Goal: Task Accomplishment & Management: Manage account settings

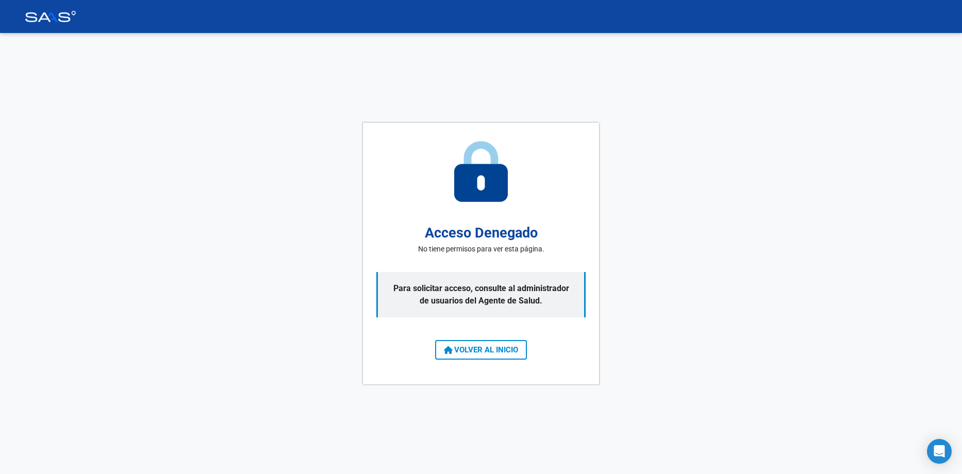
click at [482, 348] on span "VOLVER AL INICIO" at bounding box center [481, 349] width 74 height 9
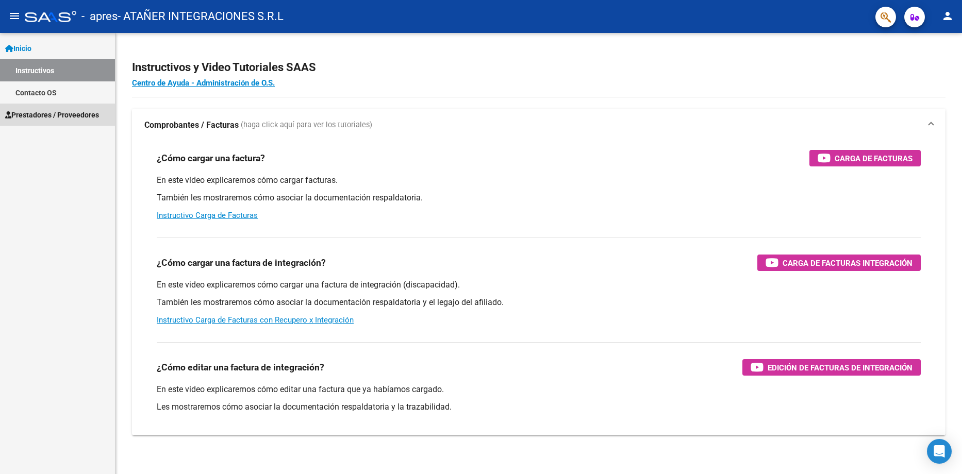
click at [38, 116] on span "Prestadores / Proveedores" at bounding box center [52, 114] width 94 height 11
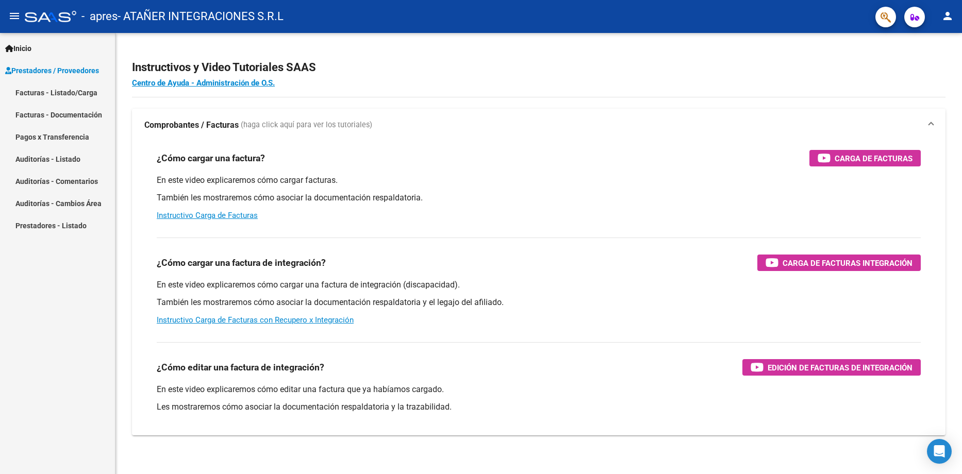
click at [56, 92] on link "Facturas - Listado/Carga" at bounding box center [57, 92] width 115 height 22
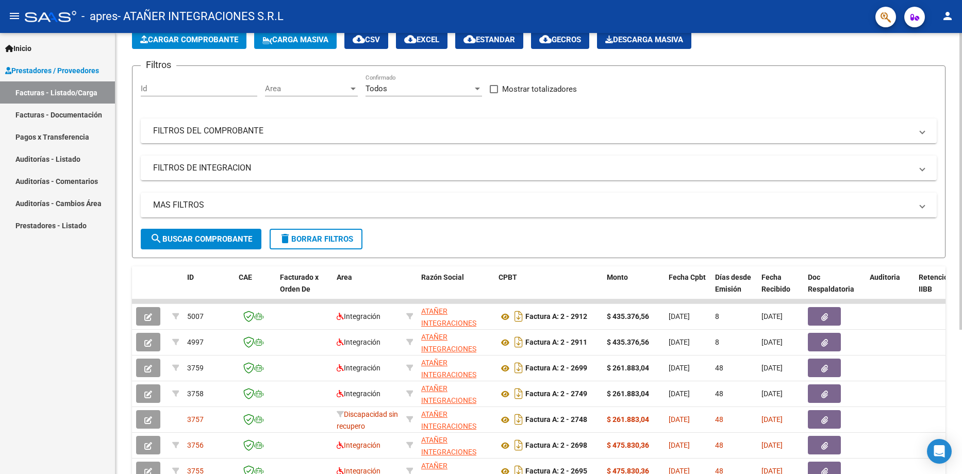
scroll to position [52, 0]
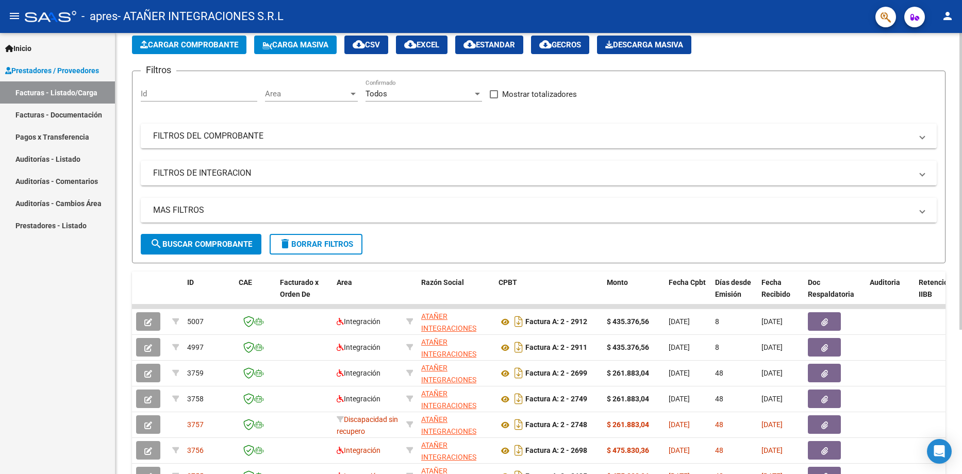
click at [922, 211] on span at bounding box center [922, 210] width 4 height 11
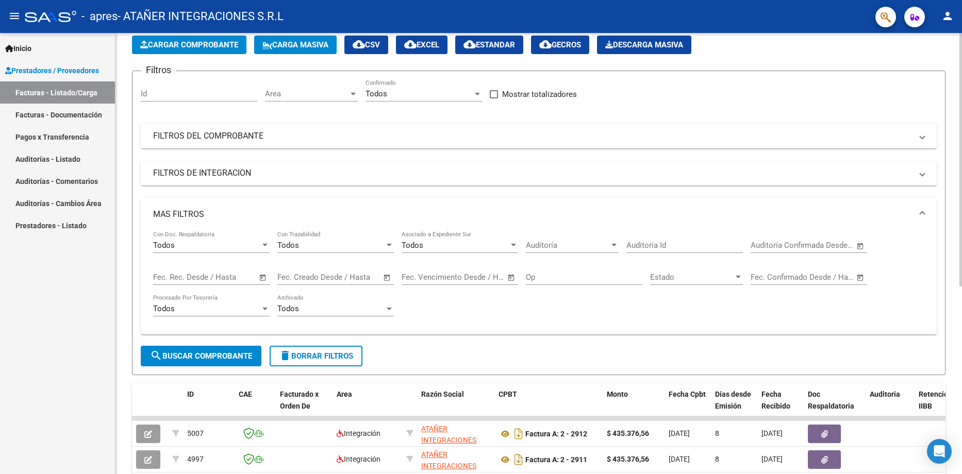
click at [922, 211] on span at bounding box center [922, 214] width 4 height 11
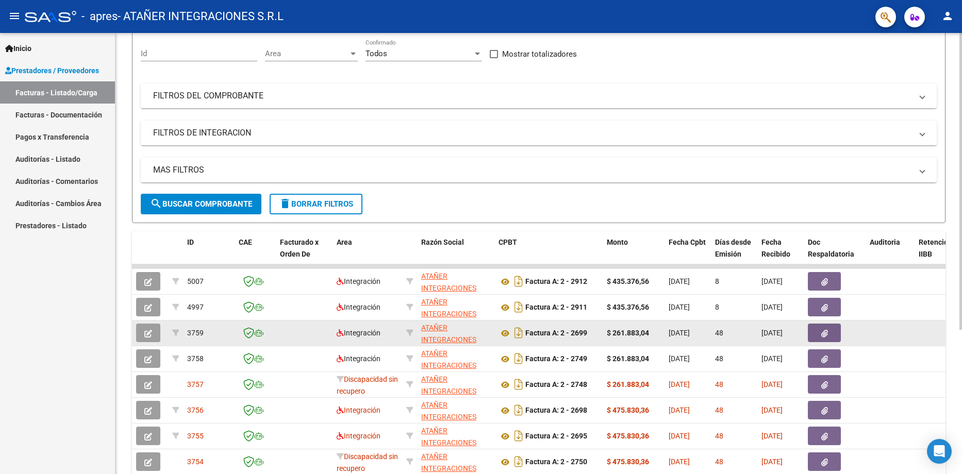
scroll to position [206, 0]
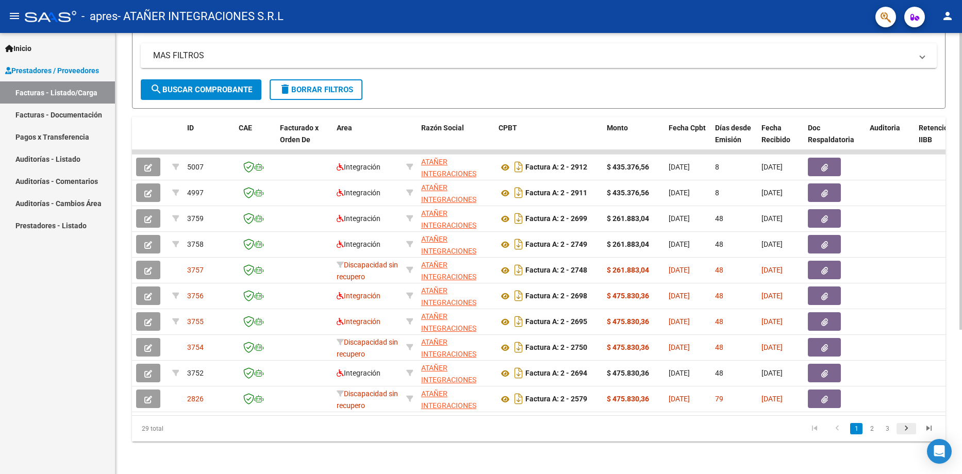
click at [904, 436] on icon "go to next page" at bounding box center [905, 430] width 13 height 12
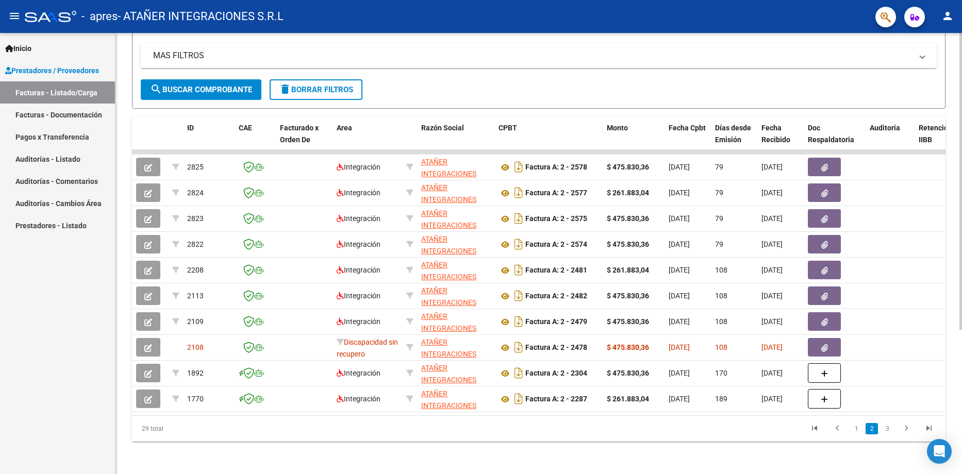
click at [904, 436] on icon "go to next page" at bounding box center [905, 430] width 13 height 12
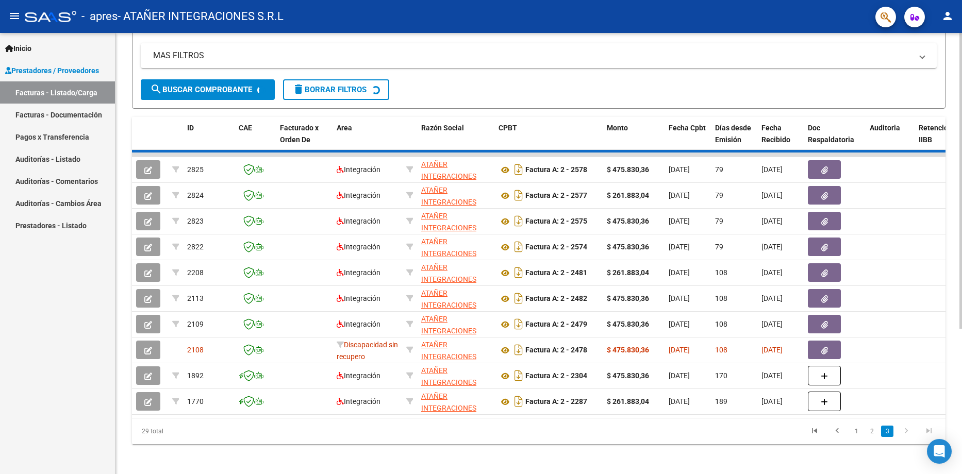
scroll to position [189, 0]
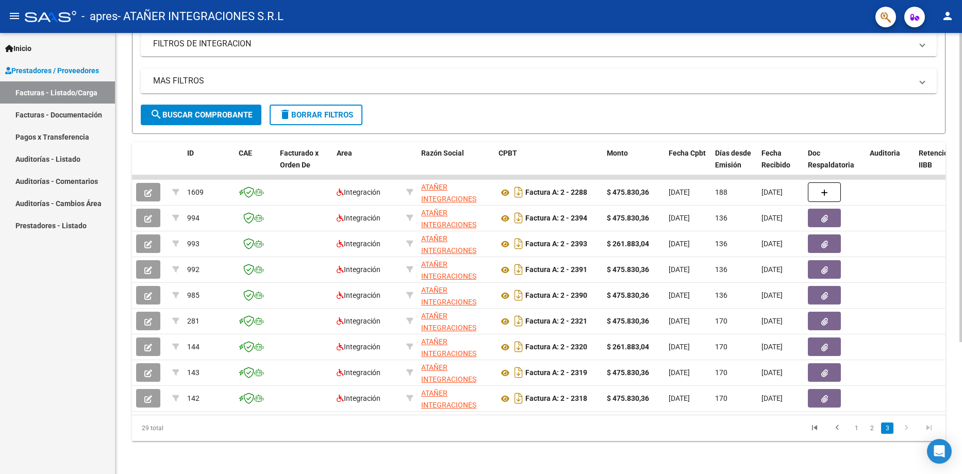
click at [904, 437] on li at bounding box center [906, 428] width 23 height 18
